Goal: Obtain resource: Obtain resource

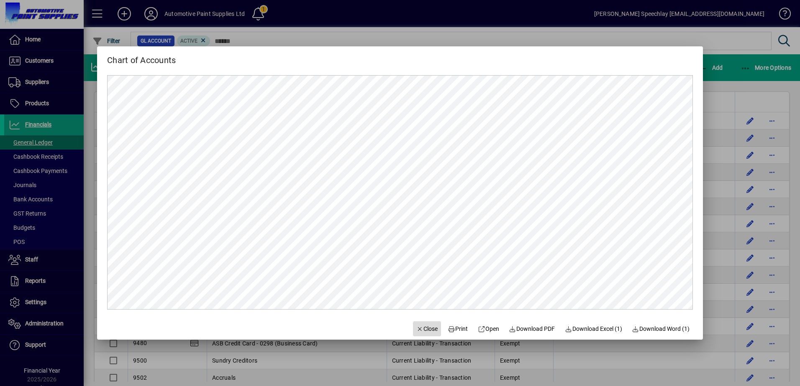
click at [420, 329] on span "Close" at bounding box center [427, 329] width 22 height 9
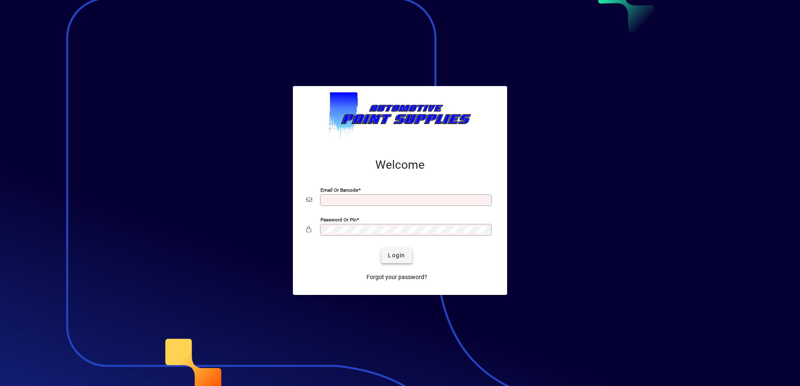
type input "**********"
click at [398, 256] on span "Login" at bounding box center [396, 255] width 17 height 9
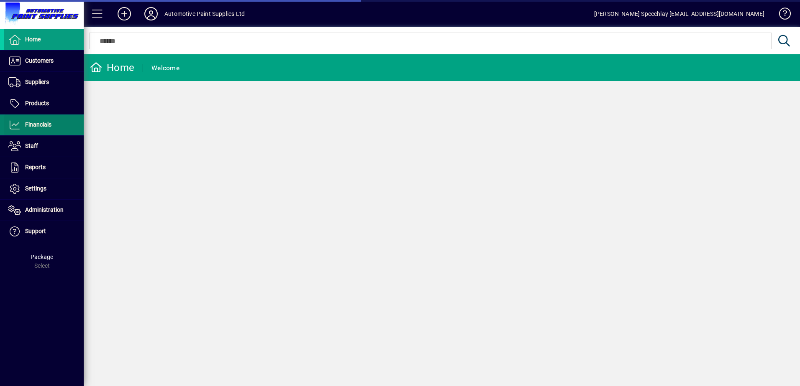
click at [37, 124] on span "Financials" at bounding box center [38, 124] width 26 height 7
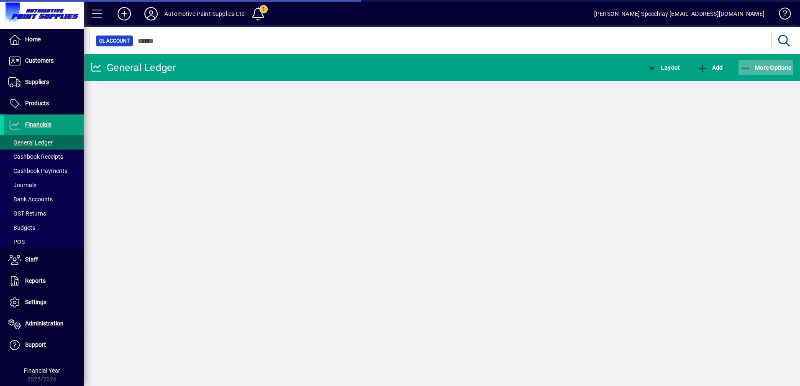
click at [760, 67] on span "More Options" at bounding box center [765, 67] width 51 height 7
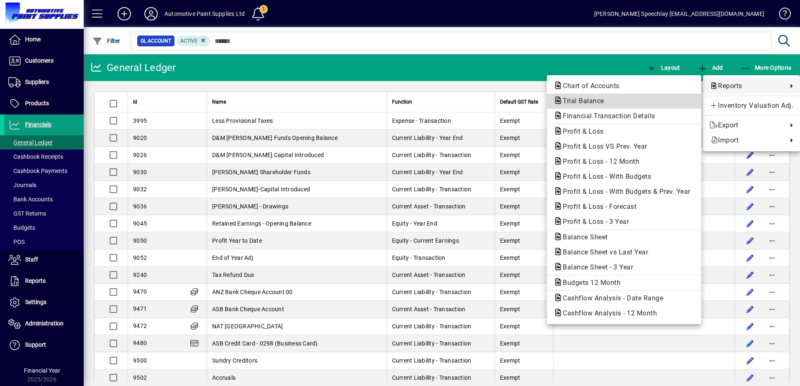
click at [571, 102] on span "Trial Balance" at bounding box center [580, 101] width 55 height 8
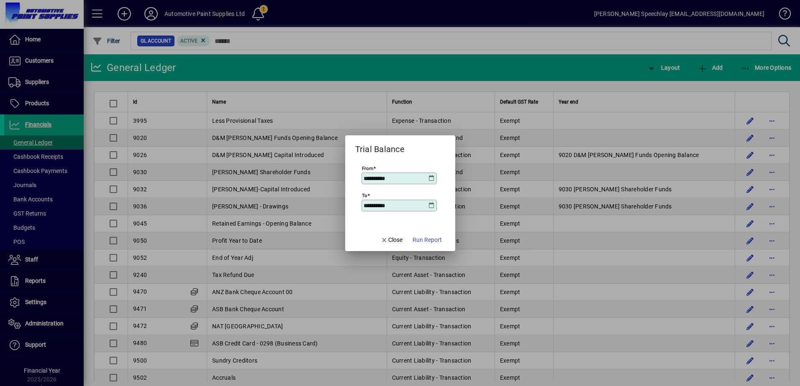
click at [430, 180] on icon at bounding box center [431, 178] width 7 height 7
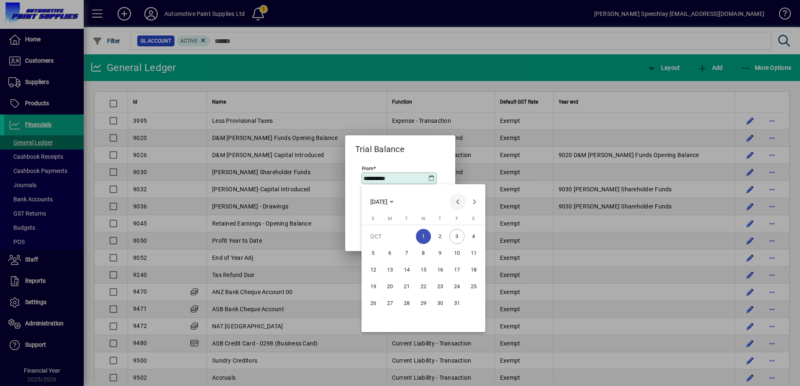
click at [455, 201] on span "Previous month" at bounding box center [457, 202] width 17 height 17
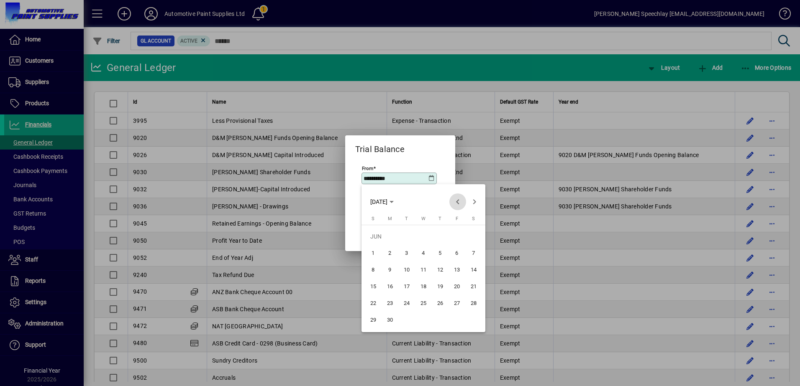
click at [455, 201] on span "Previous month" at bounding box center [457, 202] width 17 height 17
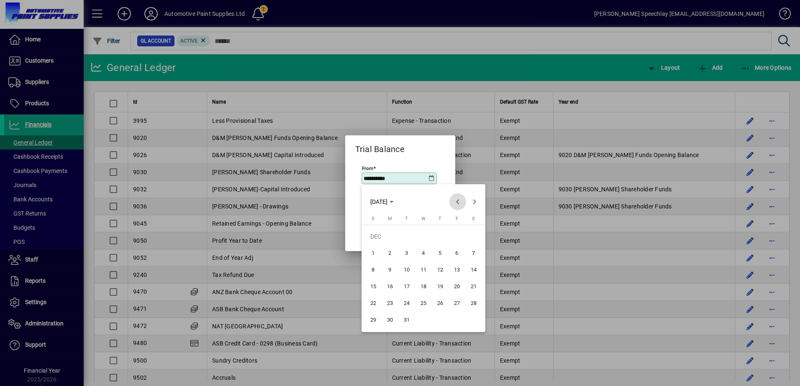
click at [455, 201] on span "Previous month" at bounding box center [457, 202] width 17 height 17
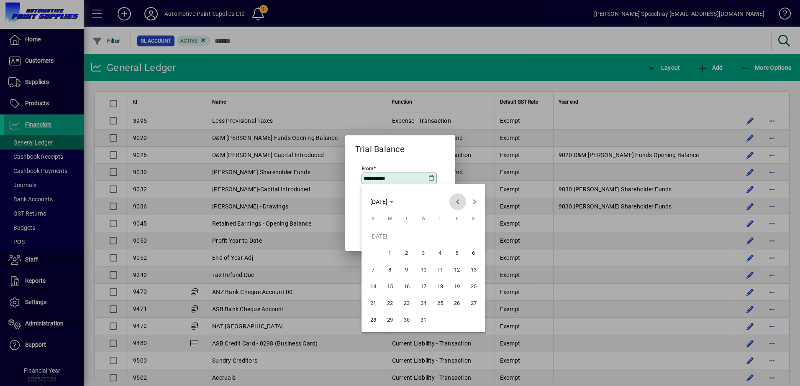
click at [455, 201] on span "Previous month" at bounding box center [457, 202] width 17 height 17
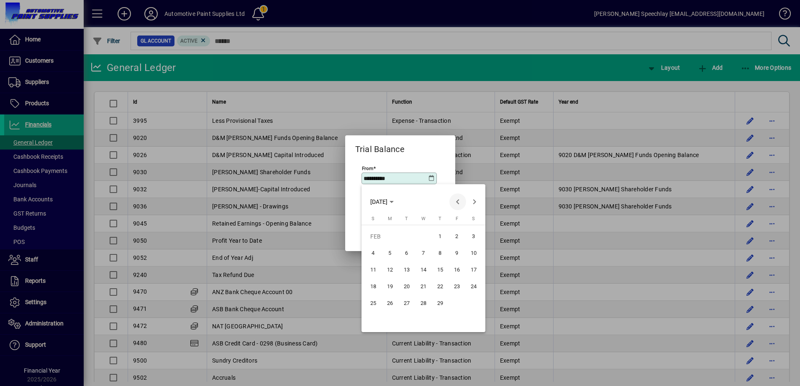
click at [455, 201] on span "Previous month" at bounding box center [457, 202] width 17 height 17
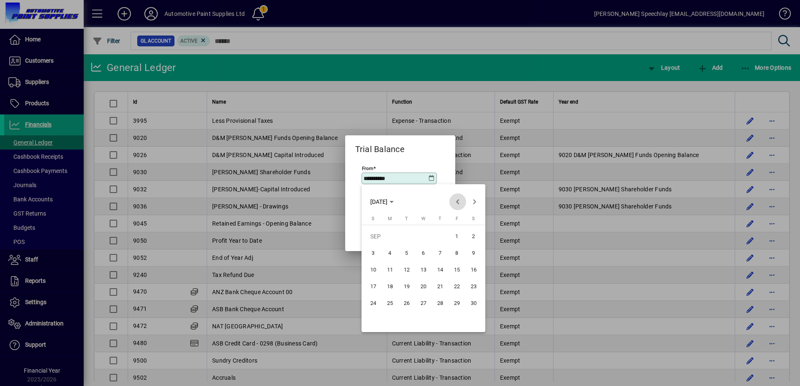
click at [455, 201] on span "Previous month" at bounding box center [457, 202] width 17 height 17
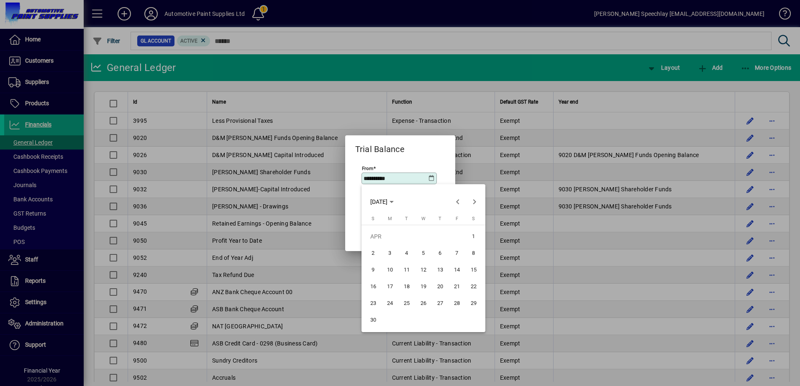
click at [473, 231] on span "1" at bounding box center [473, 236] width 15 height 15
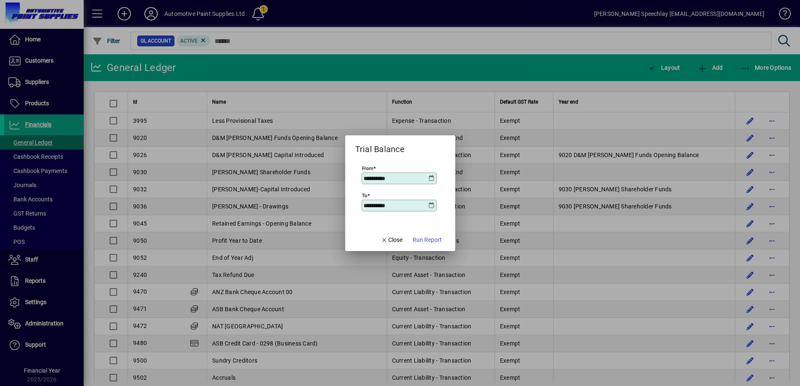
type input "**********"
click at [435, 206] on div "**********" at bounding box center [399, 205] width 73 height 7
click at [433, 206] on icon at bounding box center [431, 205] width 7 height 7
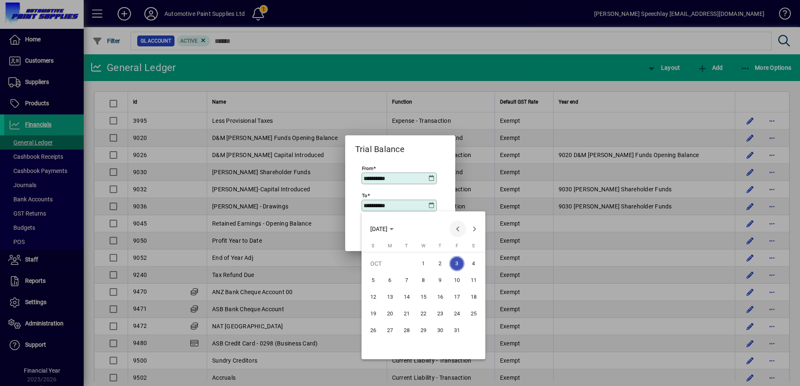
click at [461, 228] on span "Previous month" at bounding box center [457, 229] width 17 height 17
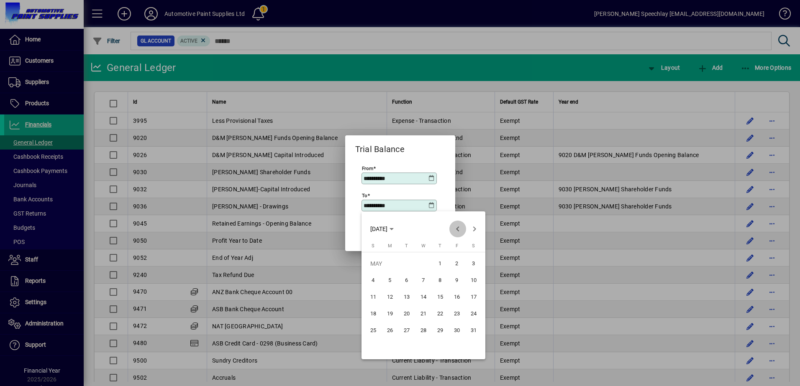
click at [461, 228] on span "Previous month" at bounding box center [457, 229] width 17 height 17
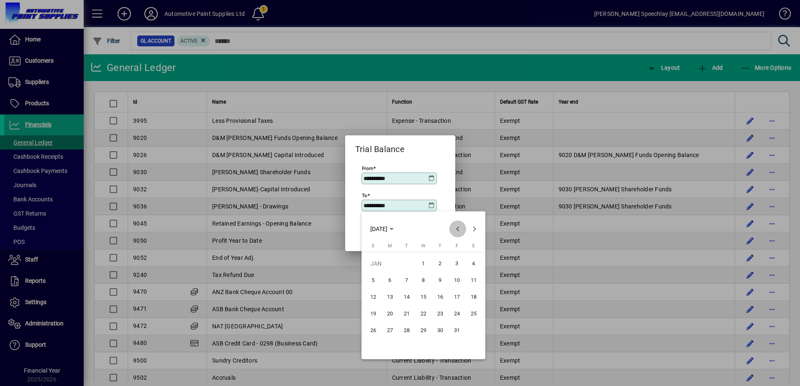
click at [461, 228] on span "Previous month" at bounding box center [457, 229] width 17 height 17
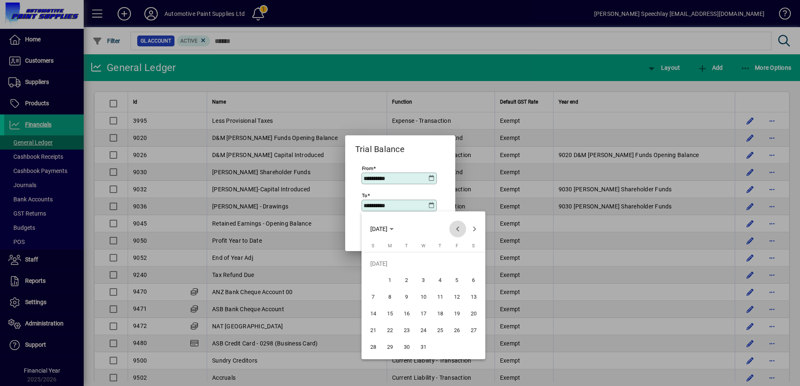
click at [461, 228] on span "Previous month" at bounding box center [457, 229] width 17 height 17
click at [373, 348] on span "31" at bounding box center [373, 347] width 15 height 15
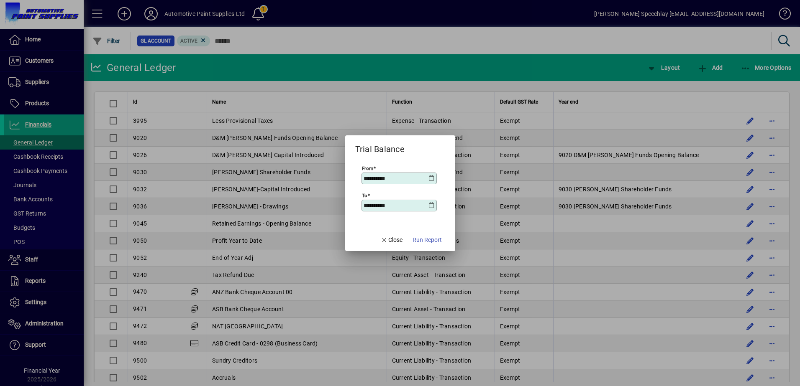
type input "**********"
click at [429, 237] on span "Run Report" at bounding box center [426, 240] width 29 height 9
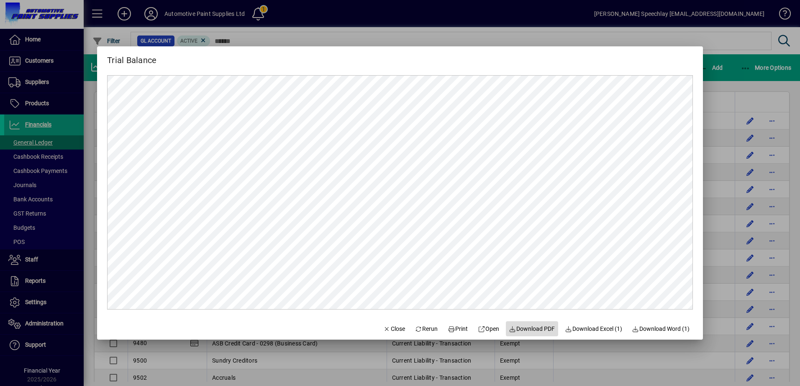
click at [527, 330] on span "Download PDF" at bounding box center [532, 329] width 46 height 9
click at [388, 329] on span "Close" at bounding box center [394, 329] width 22 height 9
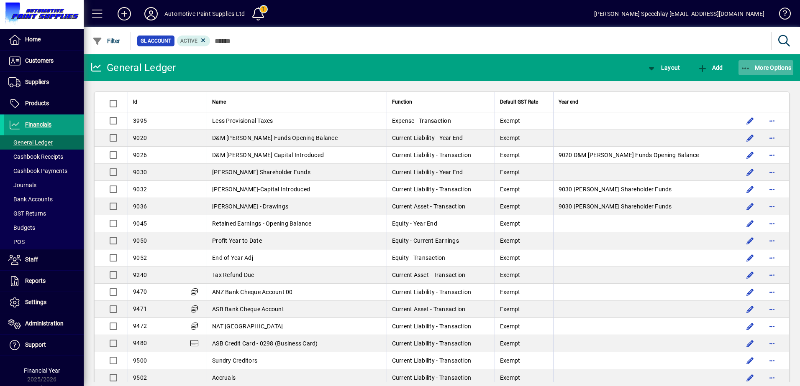
click at [758, 71] on button "More Options" at bounding box center [765, 67] width 55 height 15
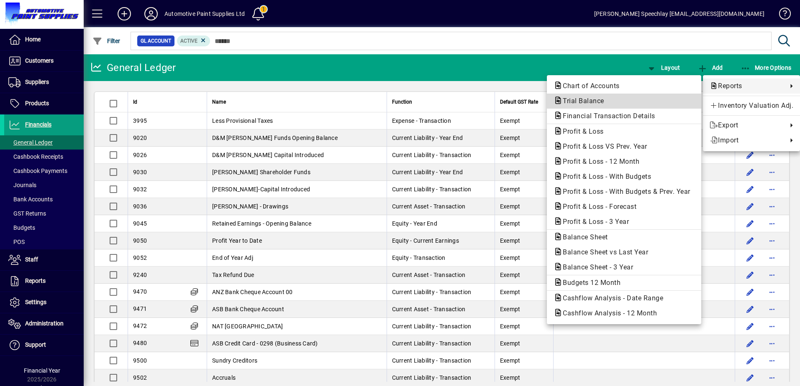
click at [581, 103] on span "Trial Balance" at bounding box center [580, 101] width 55 height 8
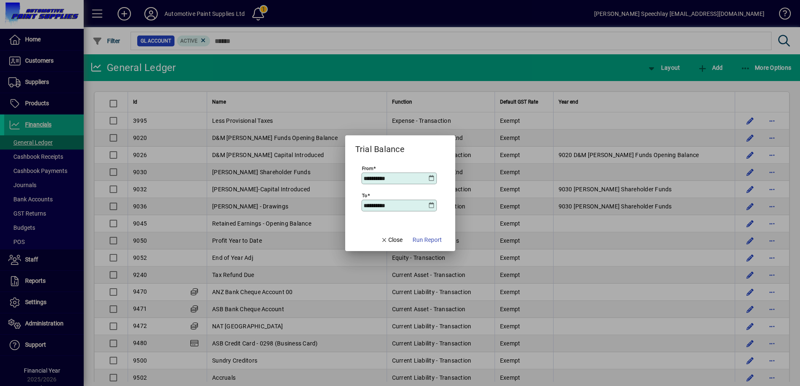
click at [429, 179] on icon at bounding box center [431, 178] width 7 height 7
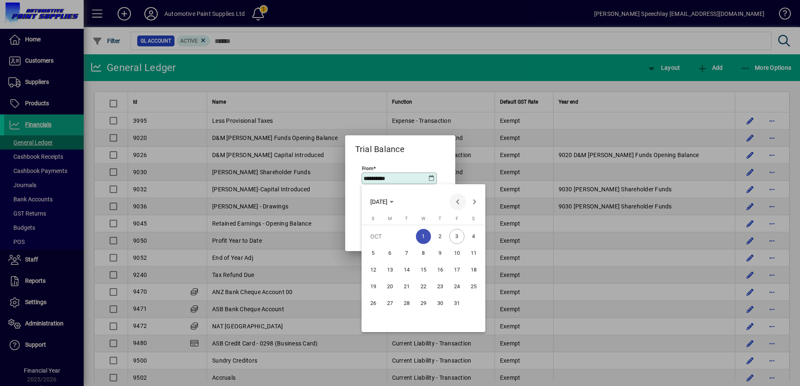
click at [459, 203] on span "Previous month" at bounding box center [457, 202] width 17 height 17
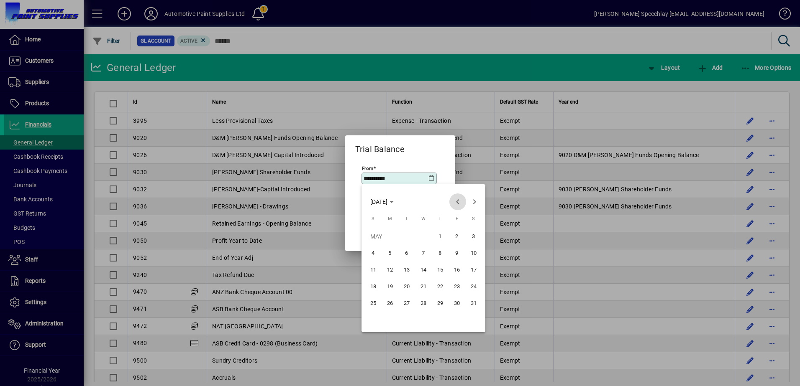
click at [459, 203] on span "Previous month" at bounding box center [457, 202] width 17 height 17
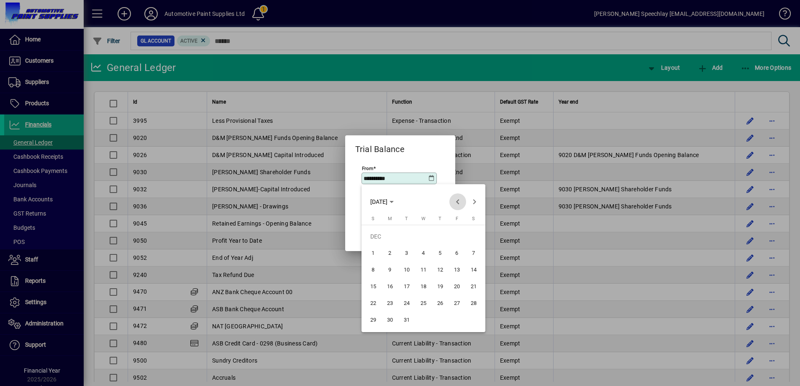
click at [459, 203] on span "Previous month" at bounding box center [457, 202] width 17 height 17
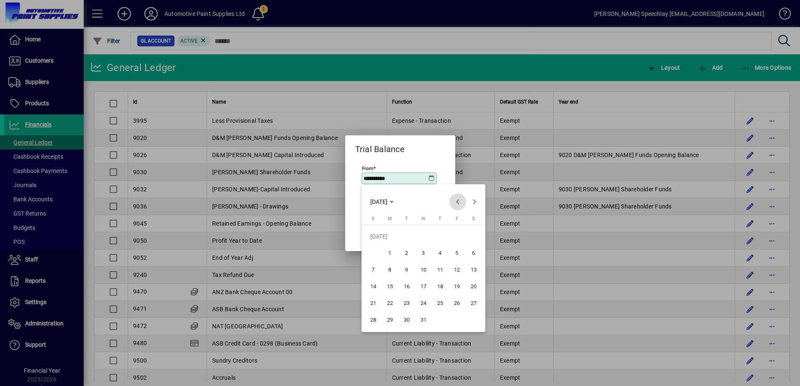
click at [459, 203] on span "Previous month" at bounding box center [457, 202] width 17 height 17
click at [389, 257] on span "1" at bounding box center [389, 253] width 15 height 15
type input "**********"
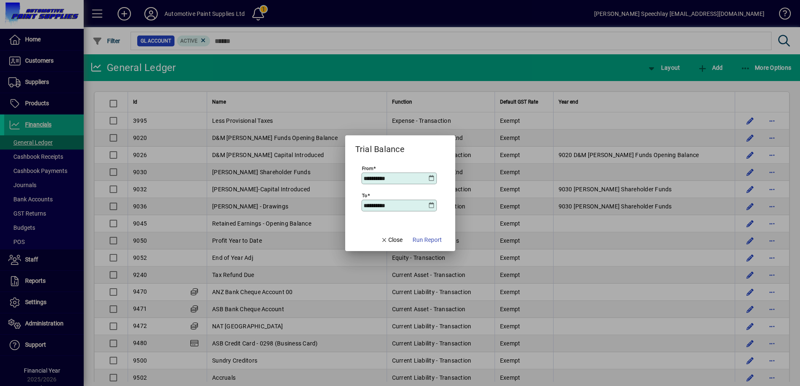
click at [431, 207] on icon at bounding box center [431, 205] width 7 height 7
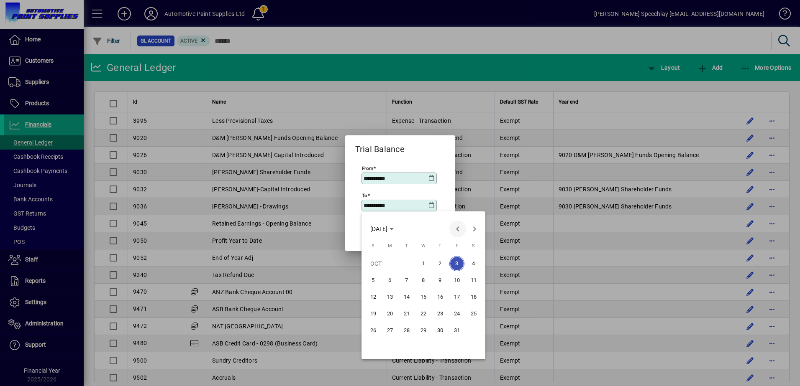
click at [460, 227] on span "Previous month" at bounding box center [457, 229] width 17 height 17
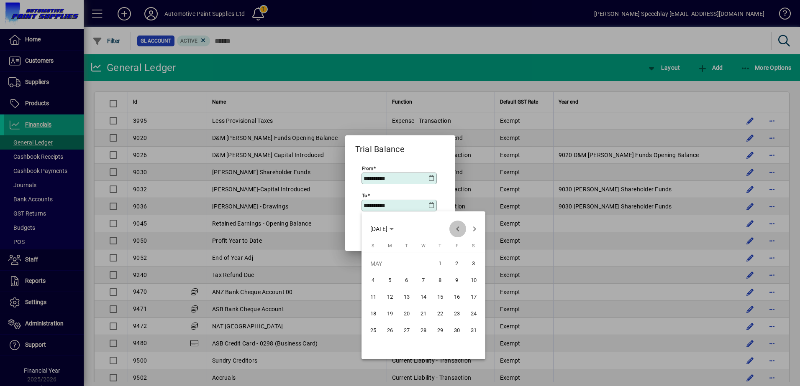
click at [460, 227] on span "Previous month" at bounding box center [457, 229] width 17 height 17
click at [472, 228] on span "Next month" at bounding box center [474, 229] width 17 height 17
click at [391, 350] on span "31" at bounding box center [389, 347] width 15 height 15
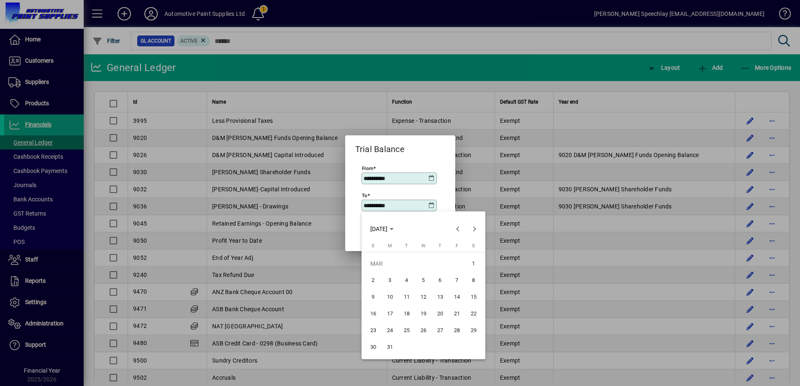
type input "**********"
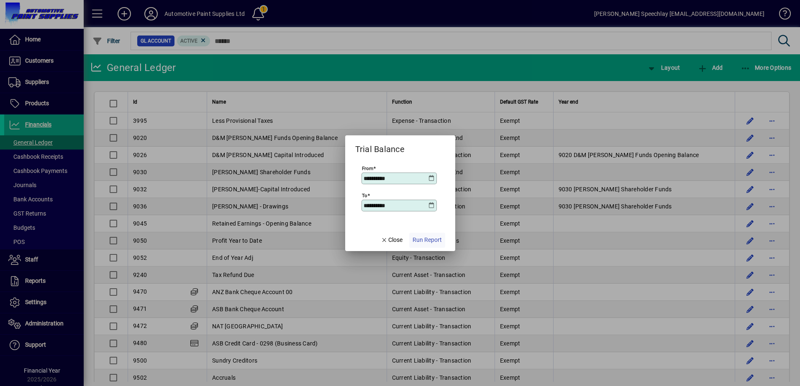
click at [430, 242] on span "Run Report" at bounding box center [426, 240] width 29 height 9
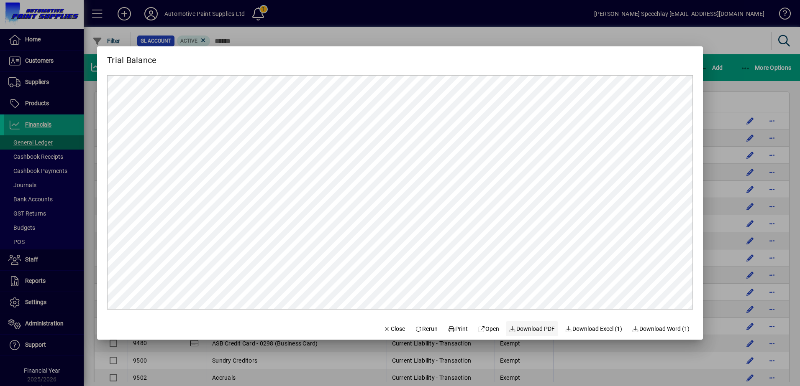
click at [537, 331] on span "Download PDF" at bounding box center [532, 329] width 46 height 9
click at [389, 330] on span "Close" at bounding box center [394, 329] width 22 height 9
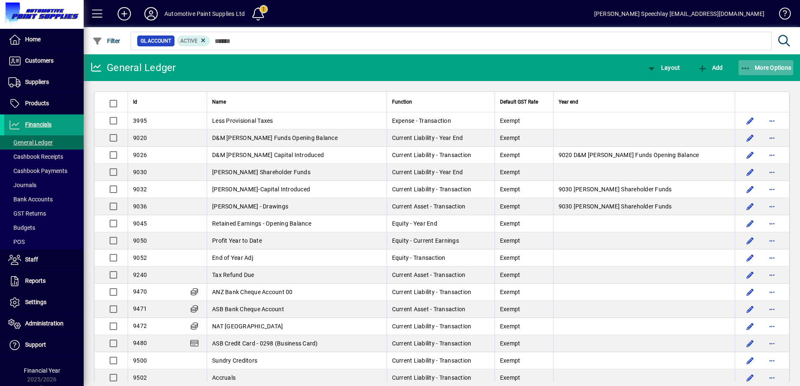
click at [749, 69] on icon "button" at bounding box center [745, 68] width 10 height 8
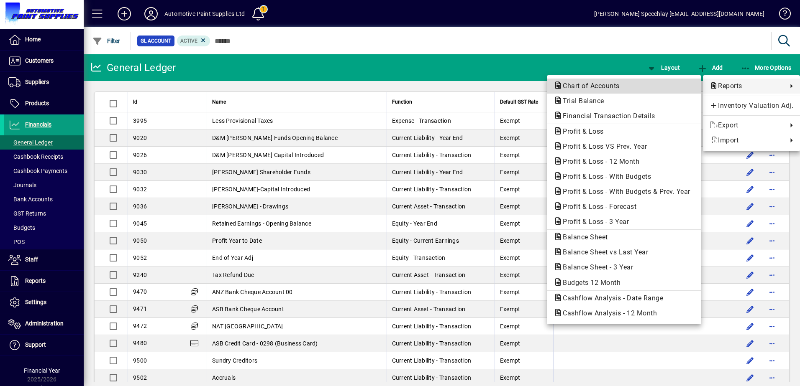
click at [606, 87] on span "Chart of Accounts" at bounding box center [588, 86] width 70 height 8
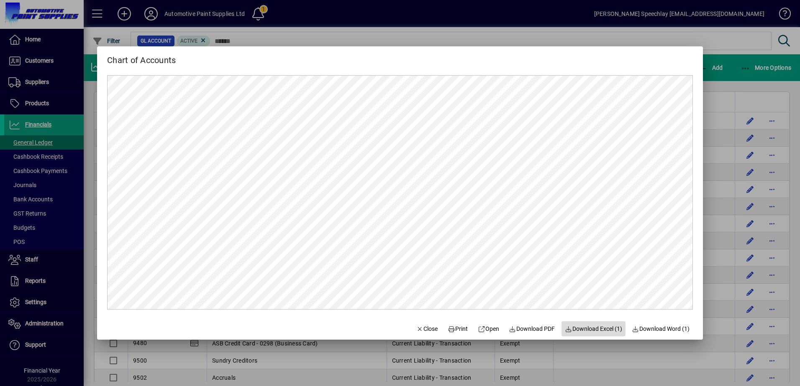
click at [602, 331] on span "Download Excel (1)" at bounding box center [593, 329] width 57 height 9
